Goal: Check status: Check status

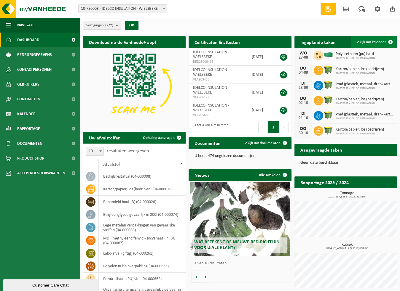
click at [372, 40] on span "Bekijk uw kalender" at bounding box center [370, 42] width 31 height 4
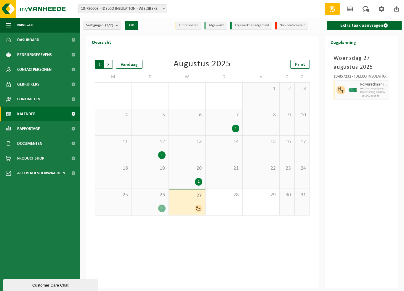
click at [109, 64] on span "Volgende" at bounding box center [108, 64] width 9 height 9
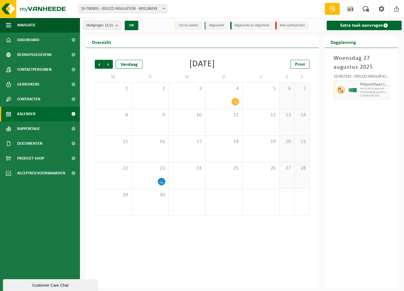
click at [357, 122] on div "Woensdag 27 augustus 2025 10-857232 - IDELCO INSULATION - WIELSBEKE Polyurethaa…" at bounding box center [362, 168] width 74 height 240
